Goal: Transaction & Acquisition: Purchase product/service

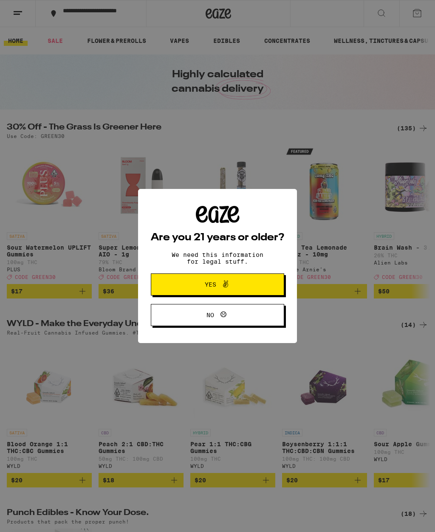
click at [256, 287] on button "Yes" at bounding box center [217, 285] width 133 height 22
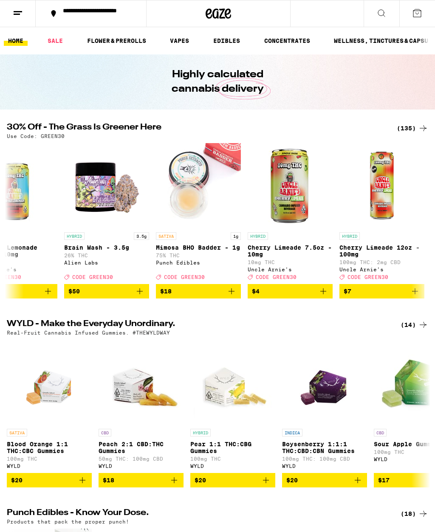
scroll to position [0, 313]
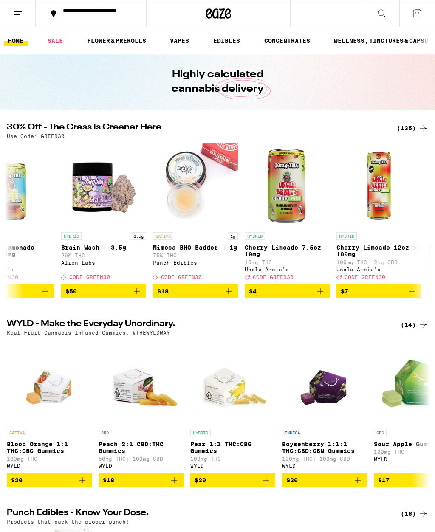
click at [20, 53] on ul "HOME SALE FLOWER & PREROLLS VAPES EDIBLES CONCENTRATES WELLNESS, TINCTURES & CA…" at bounding box center [217, 40] width 435 height 27
click at [392, 14] on button at bounding box center [382, 13] width 36 height 27
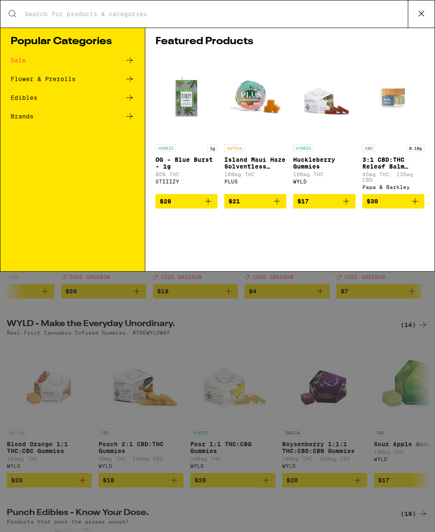
scroll to position [0, 0]
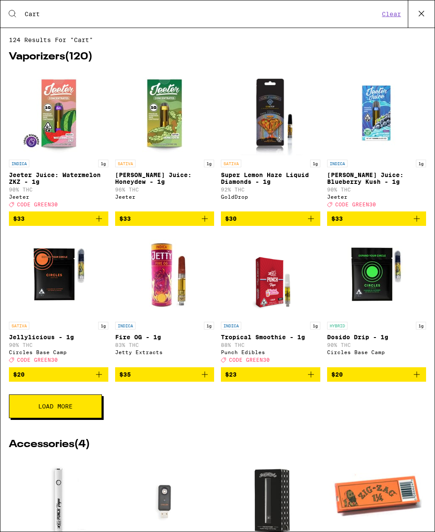
type input "Cart"
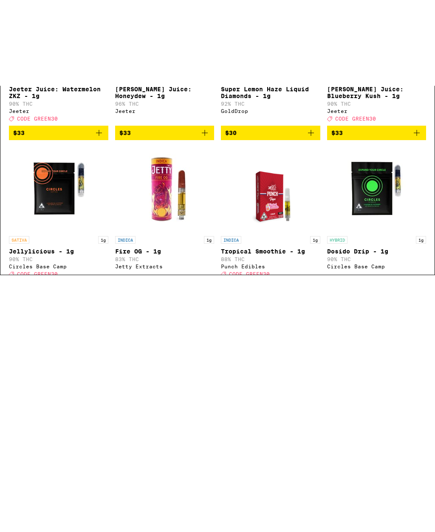
scroll to position [0, 0]
